Goal: Task Accomplishment & Management: Manage account settings

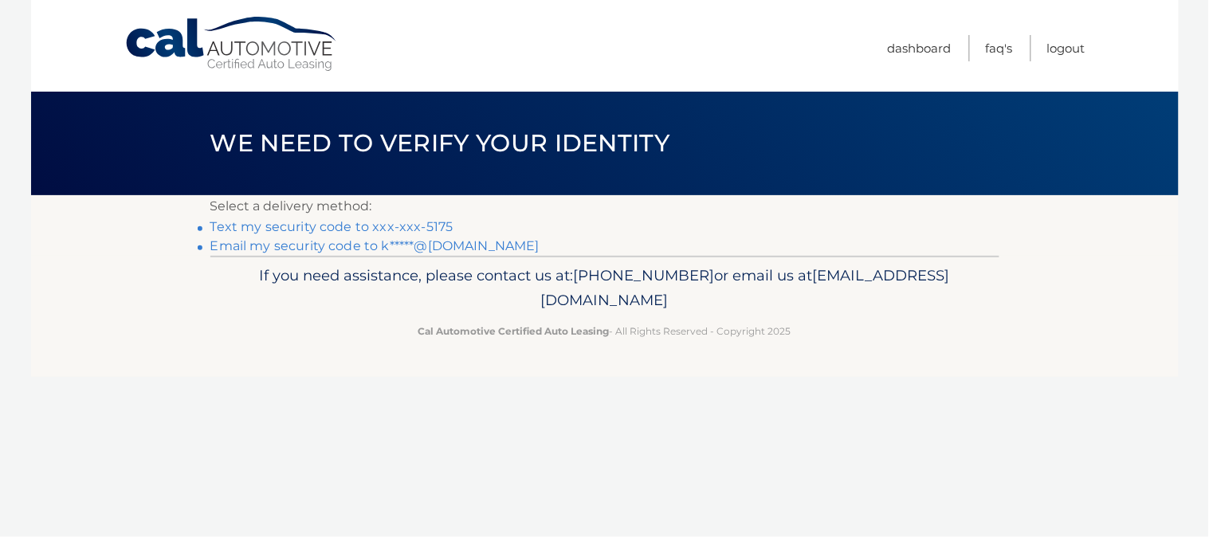
click at [422, 226] on link "Text my security code to xxx-xxx-5175" at bounding box center [331, 226] width 243 height 15
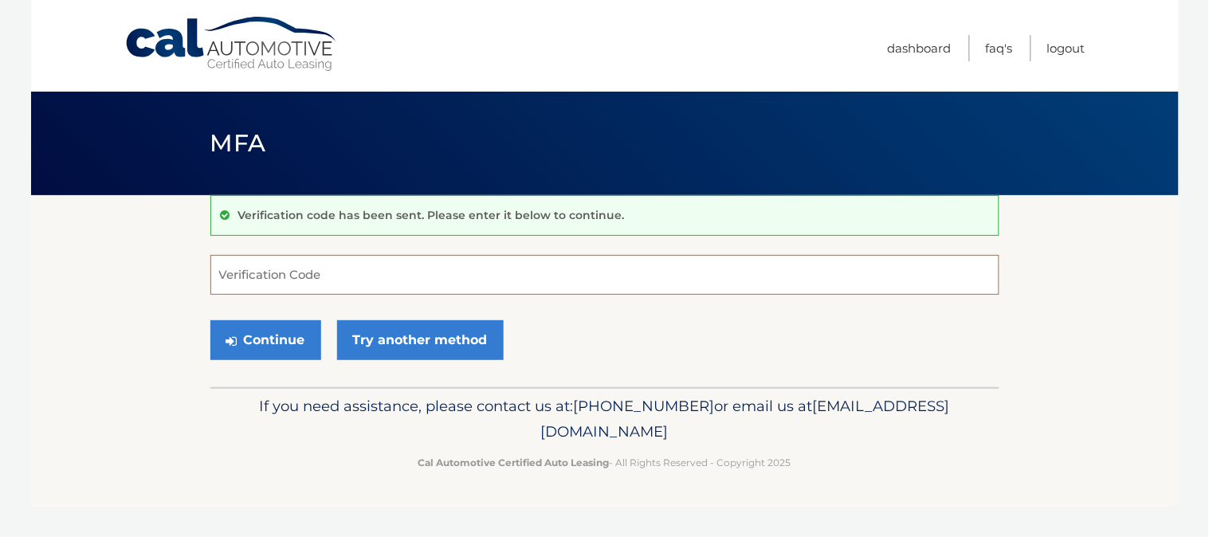
click at [425, 261] on input "Verification Code" at bounding box center [604, 275] width 789 height 40
type input "752070"
click at [210, 320] on button "Continue" at bounding box center [265, 340] width 111 height 40
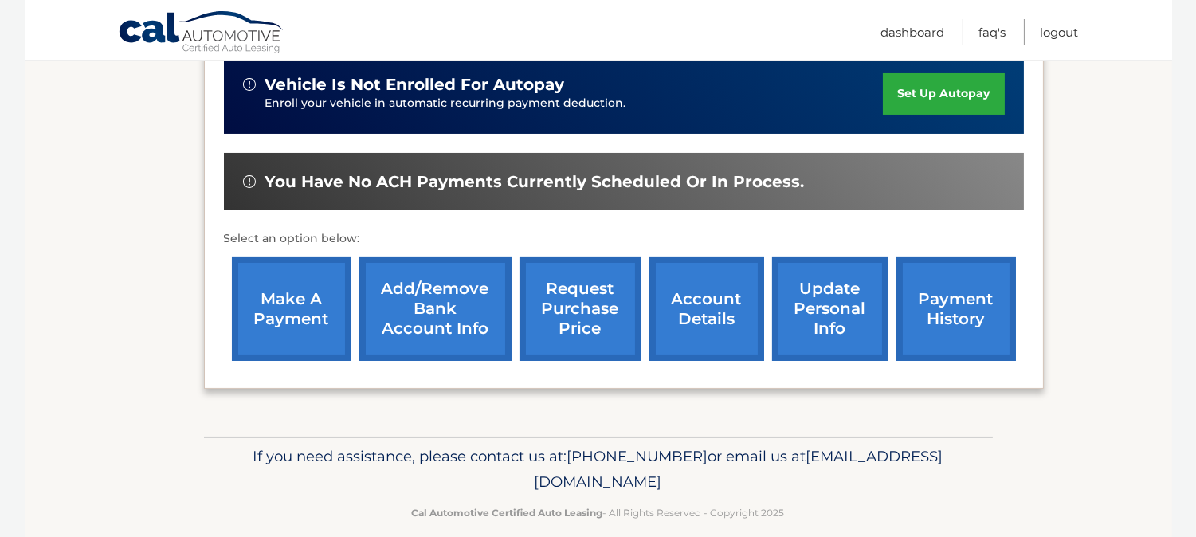
scroll to position [411, 0]
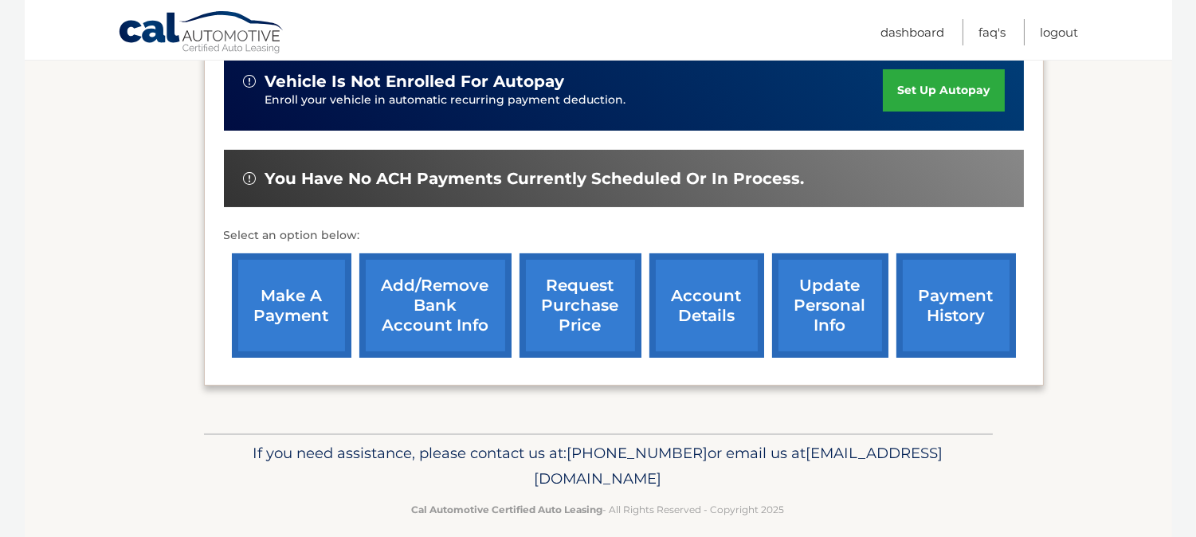
click at [580, 300] on link "request purchase price" at bounding box center [581, 305] width 122 height 104
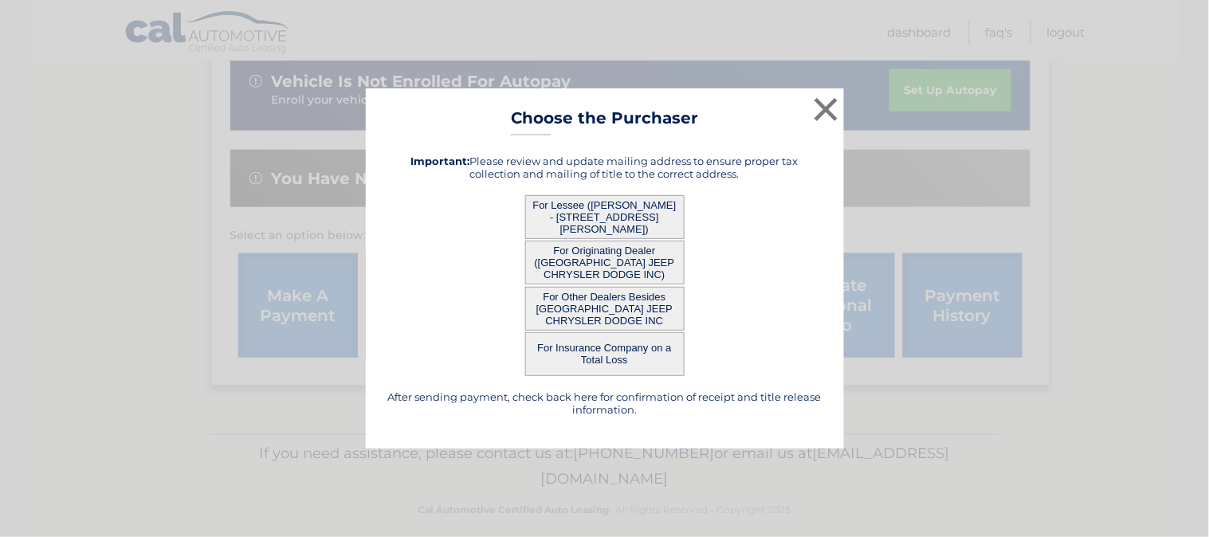
click at [654, 317] on button "For Other Dealers Besides [GEOGRAPHIC_DATA] JEEP CHRYSLER DODGE INC" at bounding box center [604, 309] width 159 height 44
click at [638, 309] on button "For Other Dealers Besides [GEOGRAPHIC_DATA] JEEP CHRYSLER DODGE INC" at bounding box center [604, 309] width 159 height 44
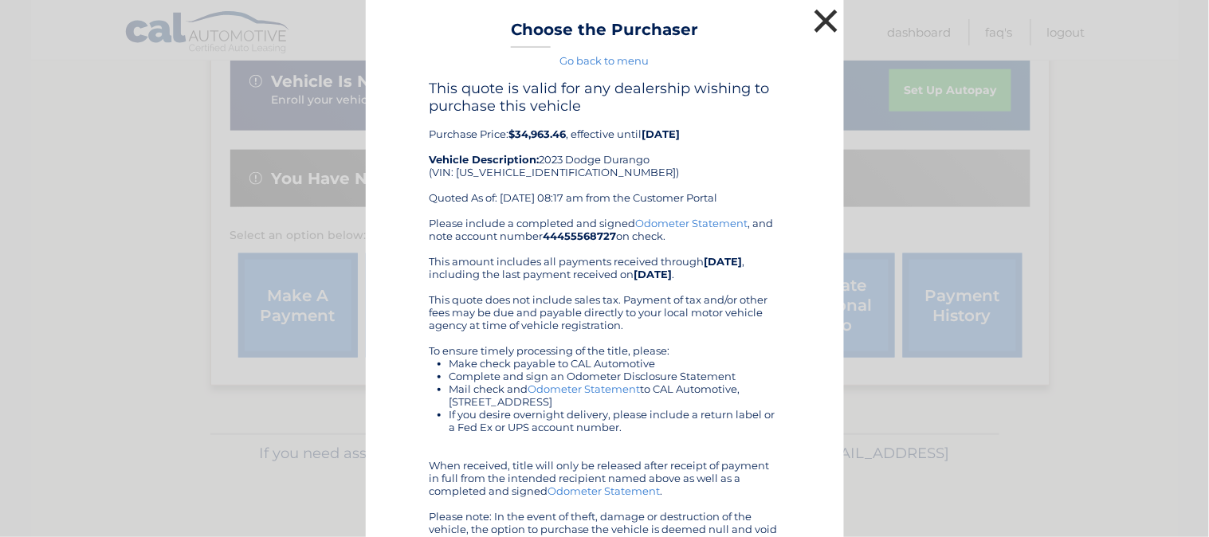
click at [814, 14] on button "×" at bounding box center [827, 21] width 32 height 32
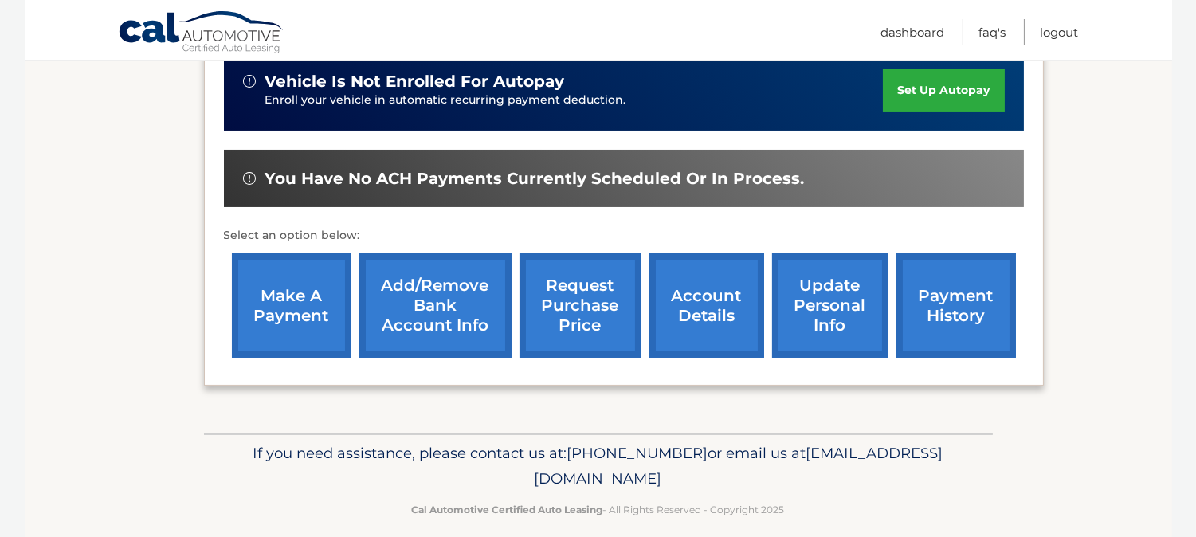
click at [579, 308] on link "request purchase price" at bounding box center [581, 305] width 122 height 104
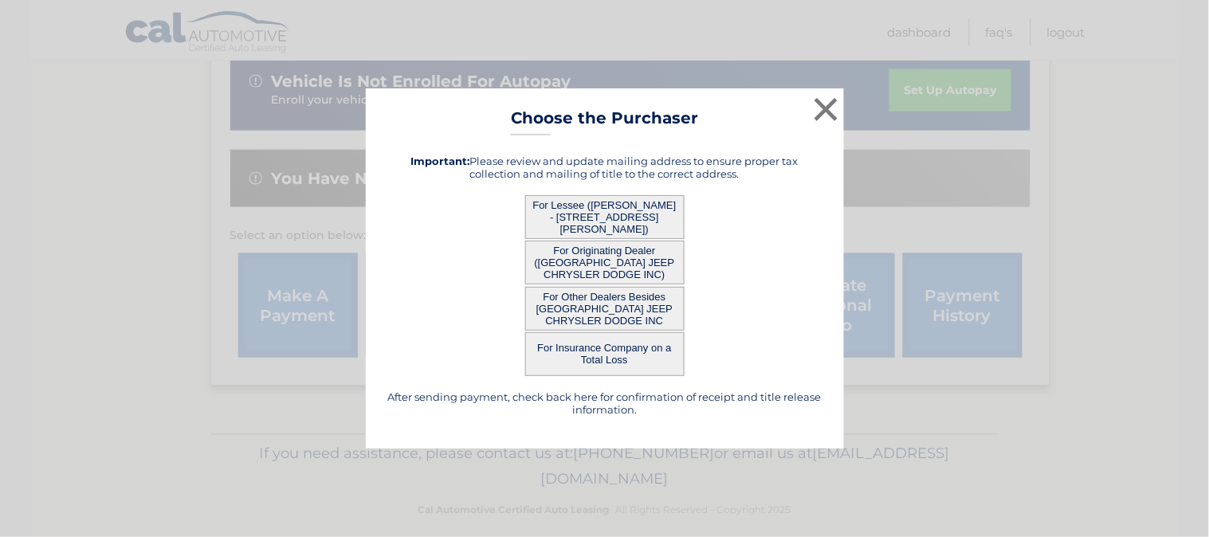
click at [596, 216] on button "For Lessee ([PERSON_NAME] - [STREET_ADDRESS][PERSON_NAME])" at bounding box center [604, 217] width 159 height 44
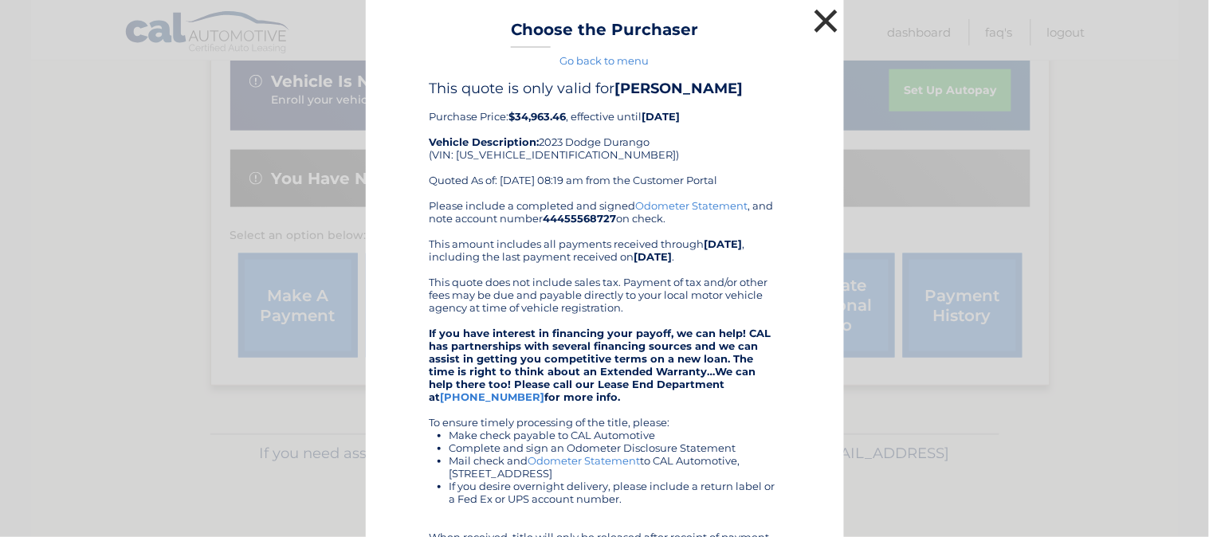
click at [821, 14] on button "×" at bounding box center [827, 21] width 32 height 32
